Goal: Communication & Community: Answer question/provide support

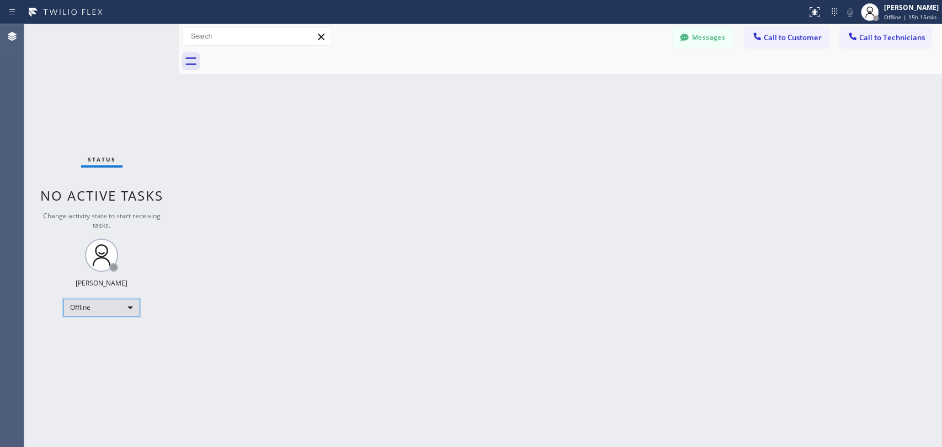
click at [96, 306] on div "Offline" at bounding box center [101, 308] width 77 height 18
click at [100, 333] on li "Available" at bounding box center [100, 335] width 75 height 13
click at [698, 44] on button "Call to Technicians" at bounding box center [885, 37] width 91 height 21
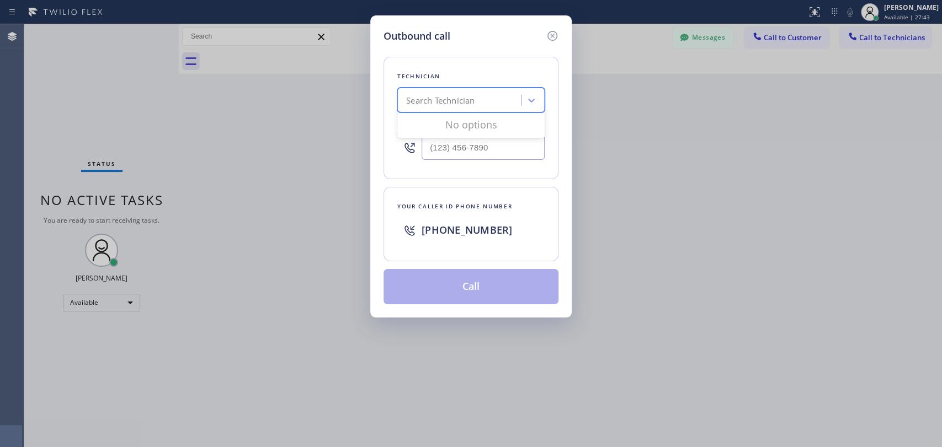
click at [428, 108] on div "Search Technician" at bounding box center [461, 100] width 120 height 19
drag, startPoint x: 405, startPoint y: 99, endPoint x: 474, endPoint y: 114, distance: 70.4
click at [474, 113] on div "0 results available for search term ыукп. Use Up and Down to choose options, pr…" at bounding box center [470, 100] width 147 height 25
type input "serg"
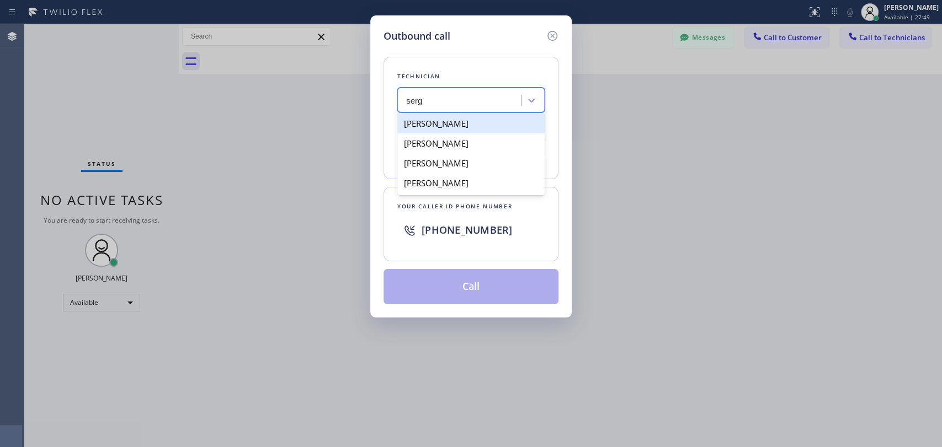
click at [491, 129] on div "[PERSON_NAME]" at bounding box center [470, 124] width 147 height 20
type input "(323) 304-1325"
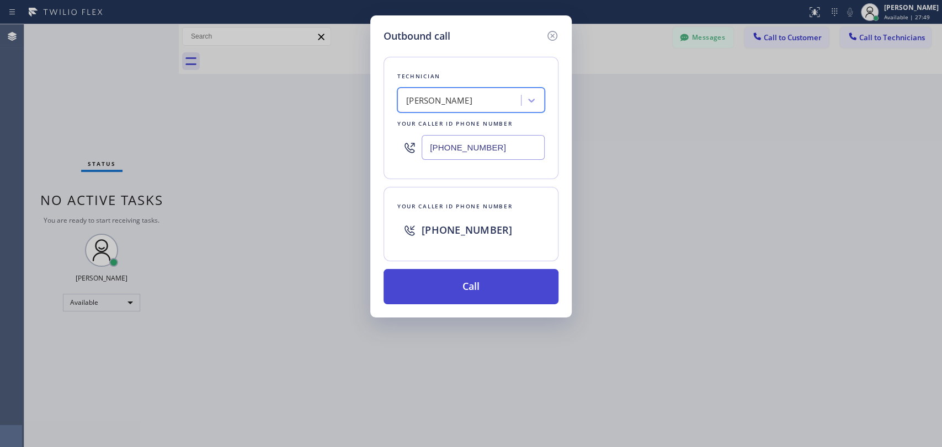
click at [471, 286] on button "Call" at bounding box center [470, 286] width 175 height 35
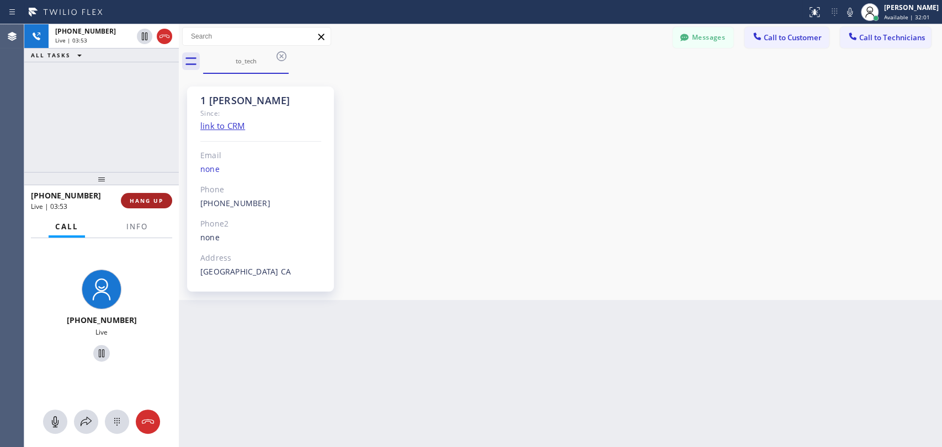
click at [145, 202] on span "HANG UP" at bounding box center [147, 201] width 34 height 8
